Goal: Task Accomplishment & Management: Use online tool/utility

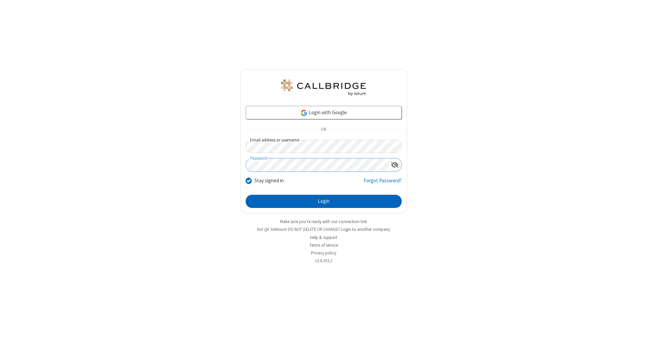
click at [323, 201] on button "Login" at bounding box center [324, 201] width 156 height 13
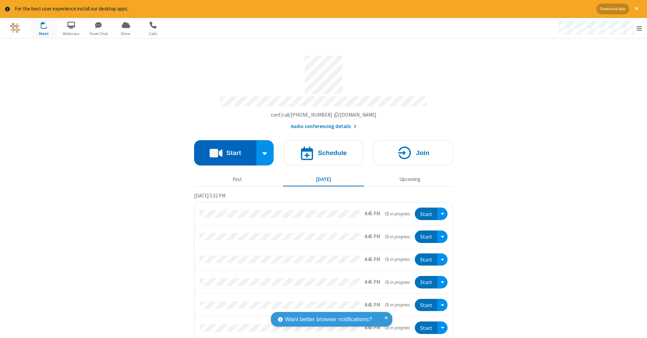
click at [222, 149] on button "Start" at bounding box center [225, 152] width 62 height 25
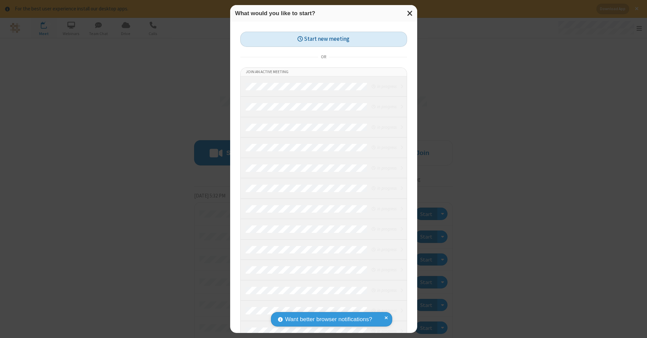
click at [323, 39] on button "Start new meeting" at bounding box center [323, 39] width 167 height 15
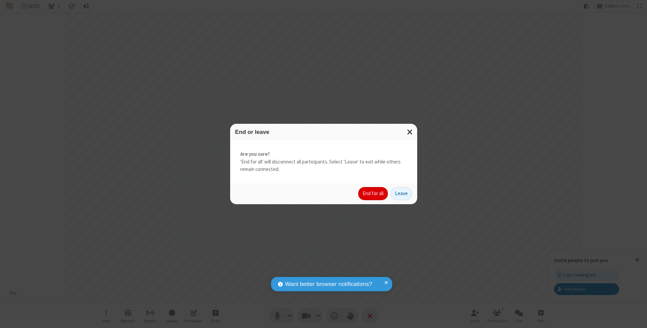
click at [373, 193] on button "End for all" at bounding box center [373, 193] width 30 height 13
